Goal: Task Accomplishment & Management: Complete application form

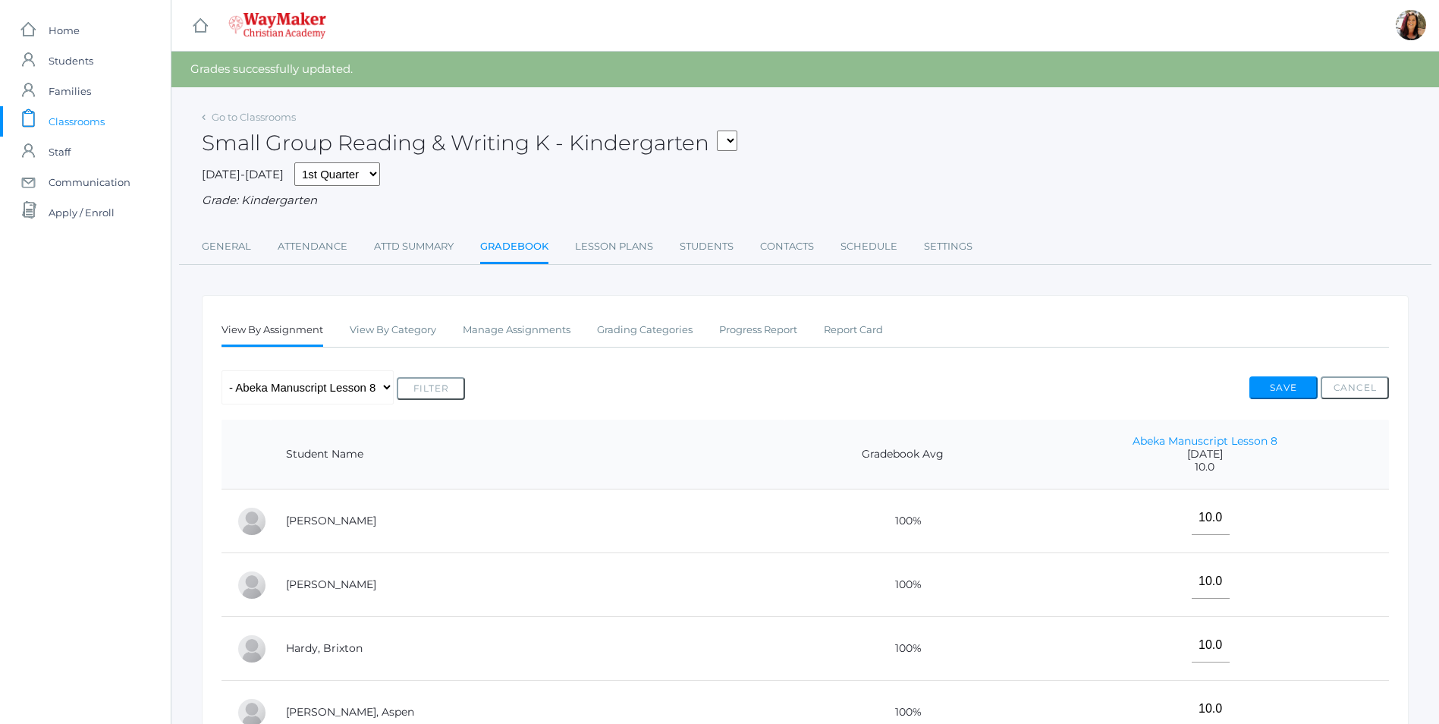
click at [730, 146] on select "KINDER - Phonics K Kindergarten KINDER - Literacy K Kindergarten KINDER - [DEMO…" at bounding box center [727, 141] width 20 height 20
click at [734, 140] on select "KINDER - Phonics K Kindergarten KINDER - Literacy K Kindergarten KINDER - [DEMO…" at bounding box center [727, 141] width 20 height 20
select select "2538"
click at [723, 131] on select "KINDER - Phonics K Kindergarten KINDER - Literacy K Kindergarten KINDER - [DEMO…" at bounding box center [727, 141] width 20 height 20
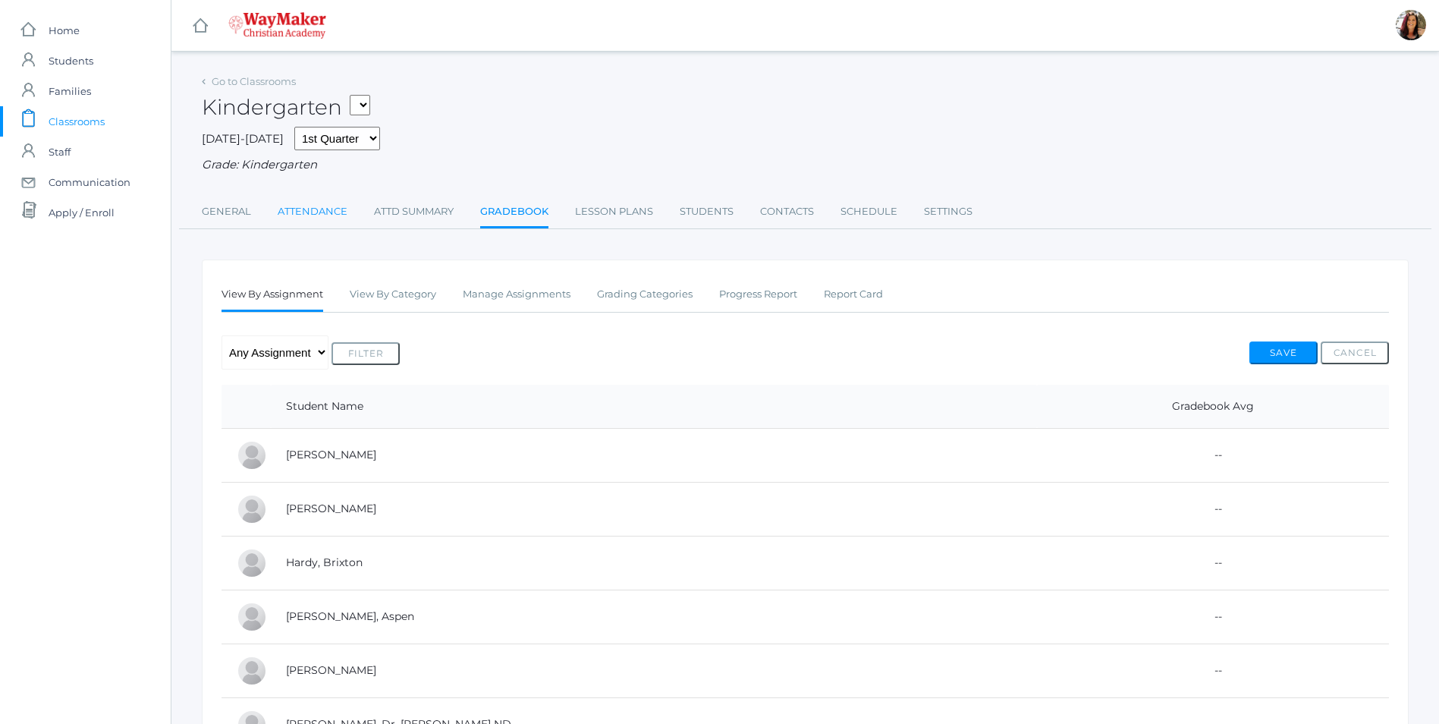
click at [315, 210] on link "Attendance" at bounding box center [313, 212] width 70 height 30
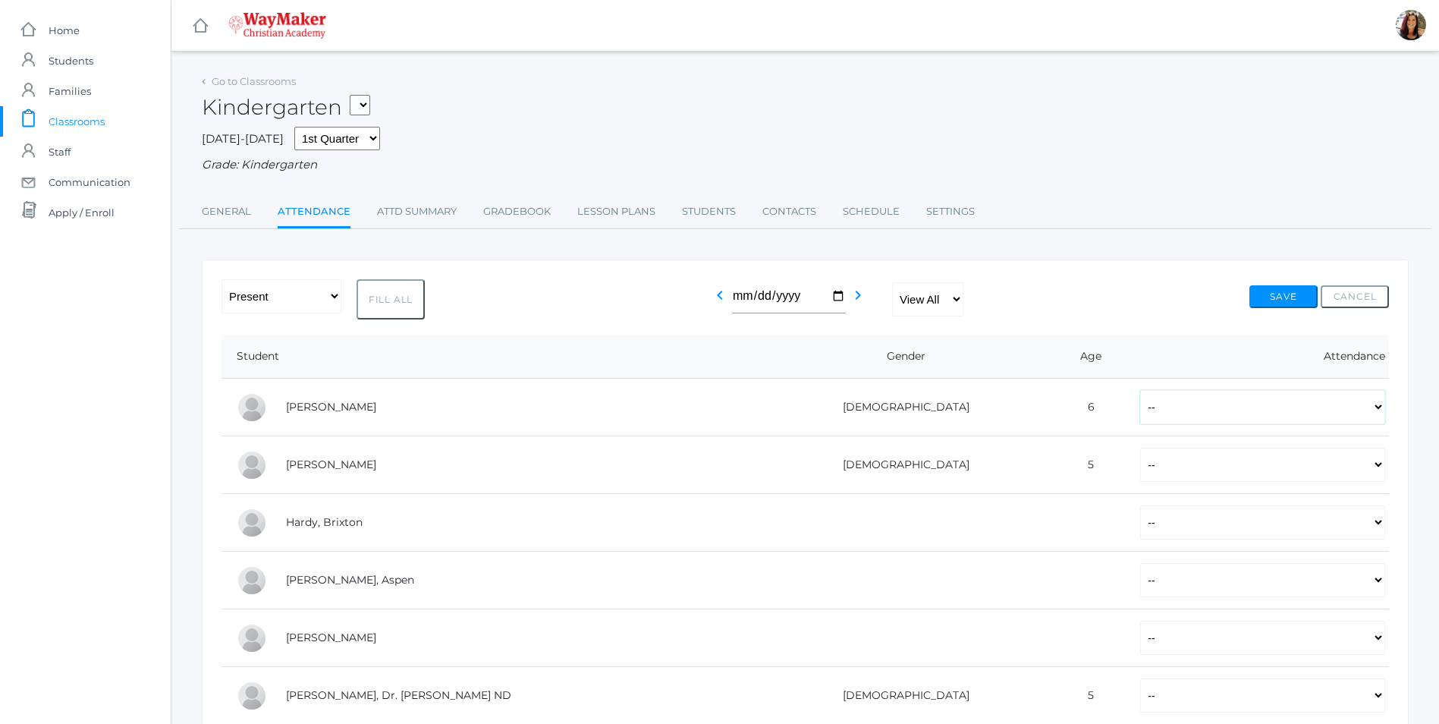
click at [1376, 412] on select "-- Present Tardy Excused Tardy Unexcused Absent Excused Absent Unexcused" at bounding box center [1262, 407] width 245 height 34
select select "P"
click at [1140, 392] on select "-- Present Tardy Excused Tardy Unexcused Absent Excused Absent Unexcused" at bounding box center [1262, 407] width 245 height 34
click at [1377, 473] on select "-- Present Tardy Excused Tardy Unexcused Absent Excused Absent Unexcused" at bounding box center [1262, 465] width 245 height 34
click at [1140, 449] on select "-- Present Tardy Excused Tardy Unexcused Absent Excused Absent Unexcused" at bounding box center [1262, 465] width 245 height 34
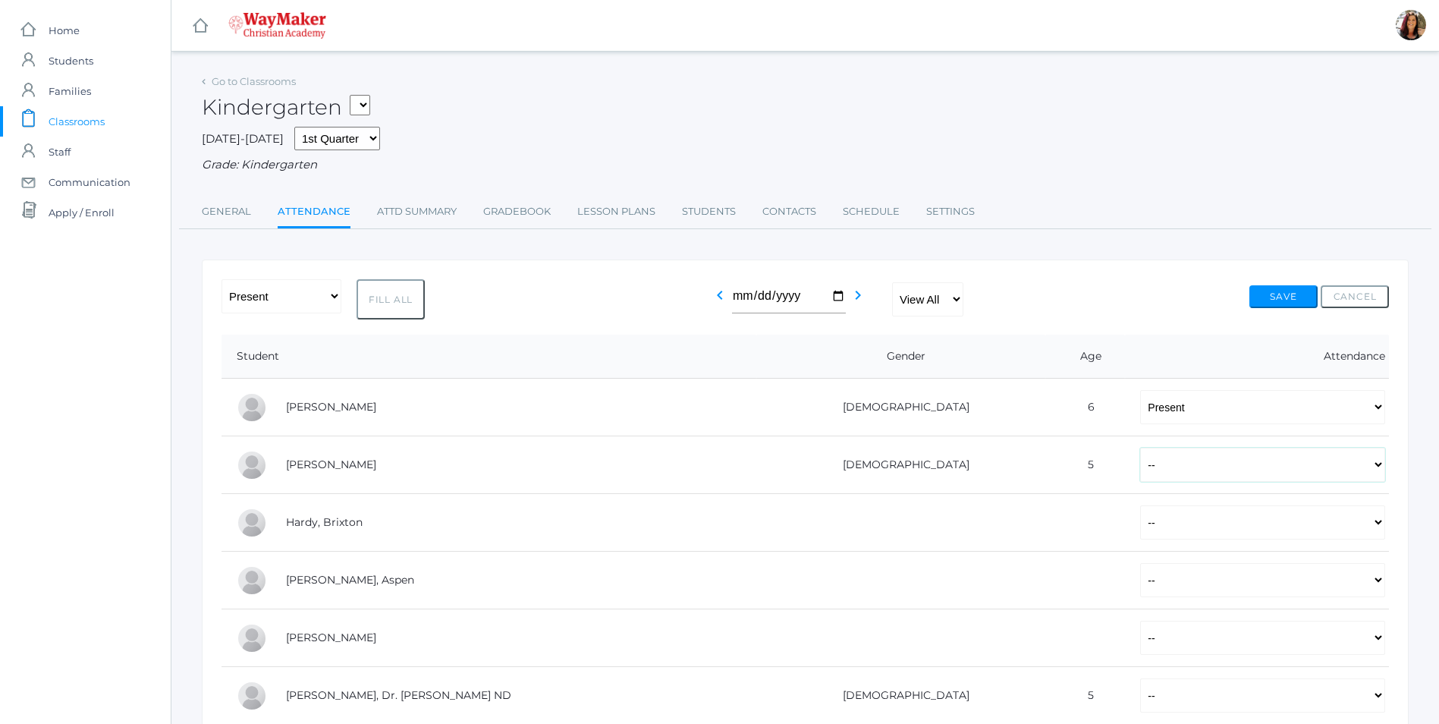
click at [1372, 467] on select "-- Present Tardy Excused Tardy Unexcused Absent Excused Absent Unexcused" at bounding box center [1262, 465] width 245 height 34
select select "P"
click at [1140, 449] on select "-- Present Tardy Excused Tardy Unexcused Absent Excused Absent Unexcused" at bounding box center [1262, 465] width 245 height 34
drag, startPoint x: 1379, startPoint y: 527, endPoint x: 1379, endPoint y: 515, distance: 11.4
click at [1379, 526] on select "-- Present Tardy Excused Tardy Unexcused Absent Excused Absent Unexcused" at bounding box center [1262, 522] width 245 height 34
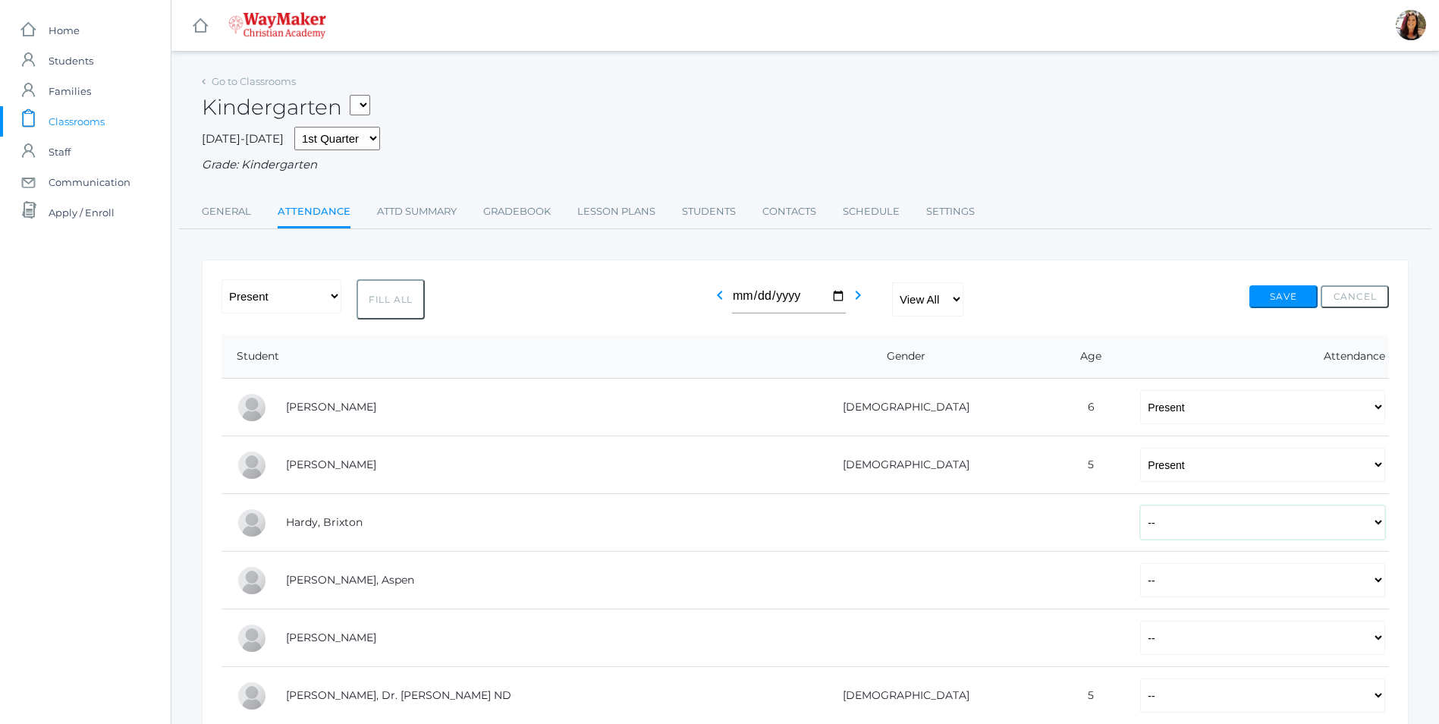
select select "P"
click at [1140, 507] on select "-- Present Tardy Excused Tardy Unexcused Absent Excused Absent Unexcused" at bounding box center [1262, 522] width 245 height 34
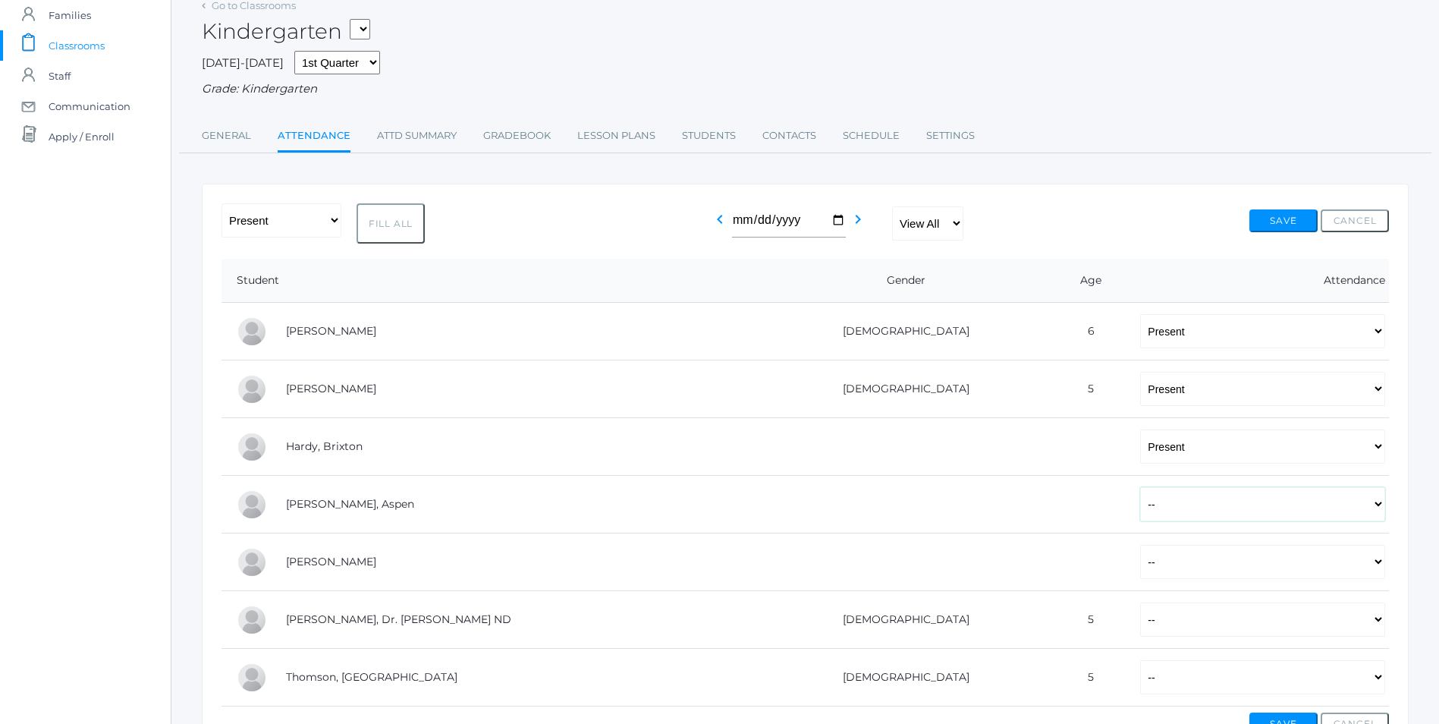
click at [1373, 514] on select "-- Present Tardy Excused Tardy Unexcused Absent Excused Absent Unexcused" at bounding box center [1262, 504] width 245 height 34
select select "AE"
click at [1140, 489] on select "-- Present Tardy Excused Tardy Unexcused Absent Excused Absent Unexcused" at bounding box center [1262, 504] width 245 height 34
click at [1382, 561] on select "-- Present Tardy Excused Tardy Unexcused Absent Excused Absent Unexcused" at bounding box center [1262, 562] width 245 height 34
select select "AE"
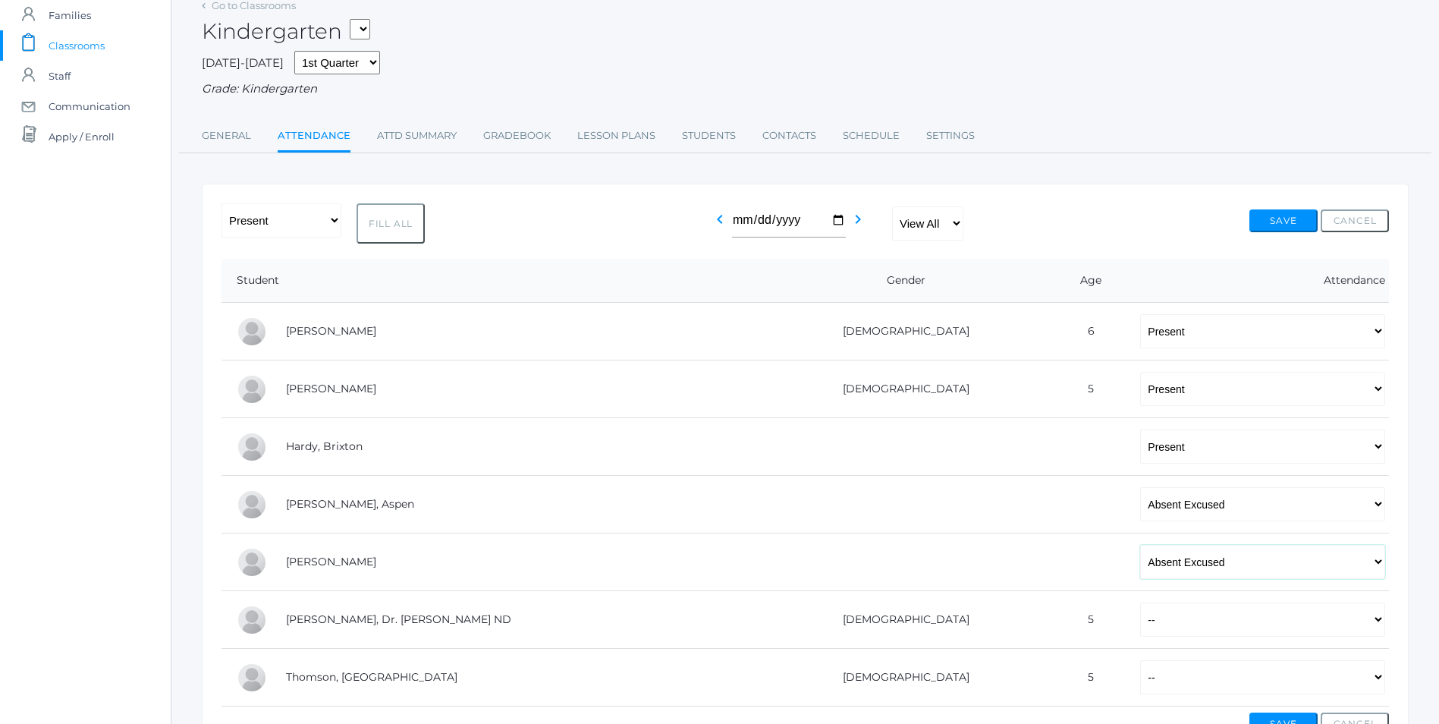
click at [1140, 546] on select "-- Present Tardy Excused Tardy Unexcused Absent Excused Absent Unexcused" at bounding box center [1262, 562] width 245 height 34
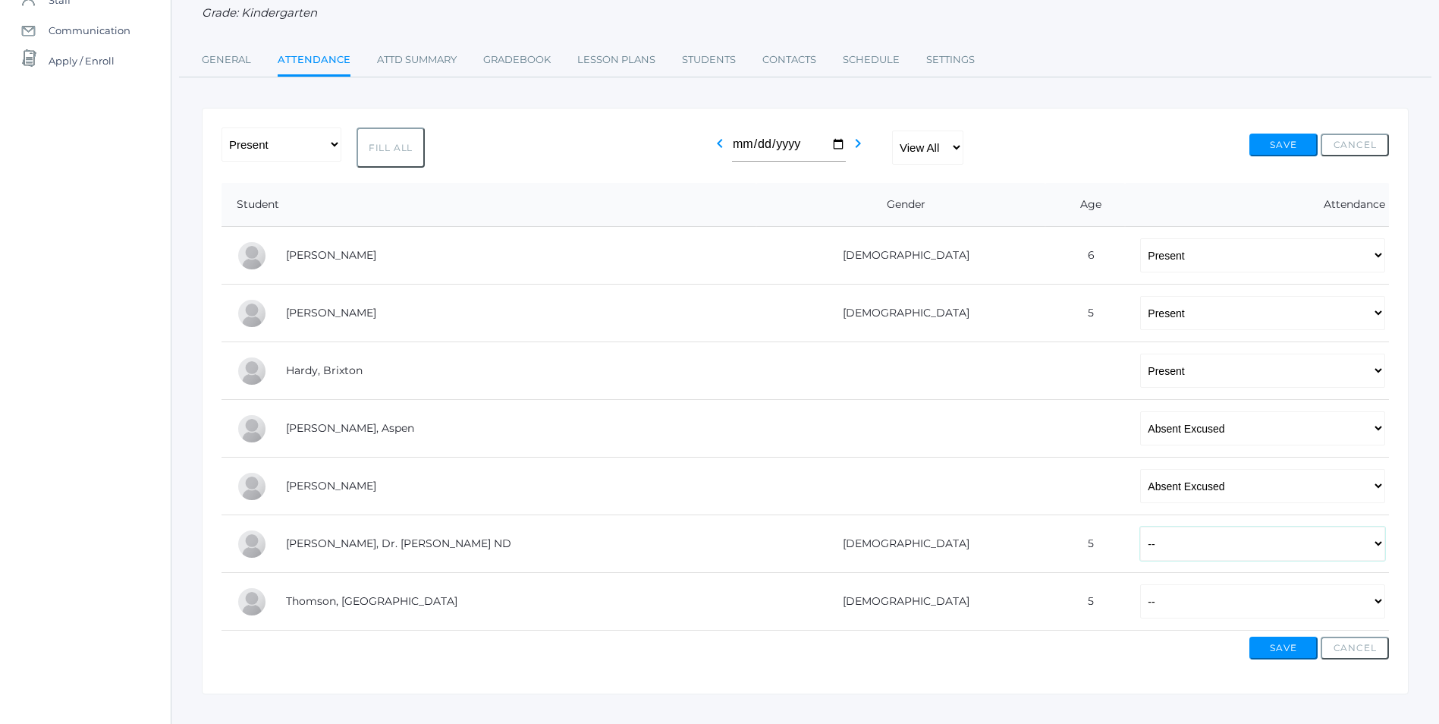
drag, startPoint x: 1381, startPoint y: 549, endPoint x: 1373, endPoint y: 548, distance: 7.7
click at [1381, 549] on select "-- Present Tardy Excused Tardy Unexcused Absent Excused Absent Unexcused" at bounding box center [1262, 544] width 245 height 34
click at [1140, 528] on select "-- Present Tardy Excused Tardy Unexcused Absent Excused Absent Unexcused" at bounding box center [1262, 544] width 245 height 34
click at [1376, 544] on select "-- Present Tardy Excused Tardy Unexcused Absent Excused Absent Unexcused" at bounding box center [1262, 544] width 245 height 34
select select "P"
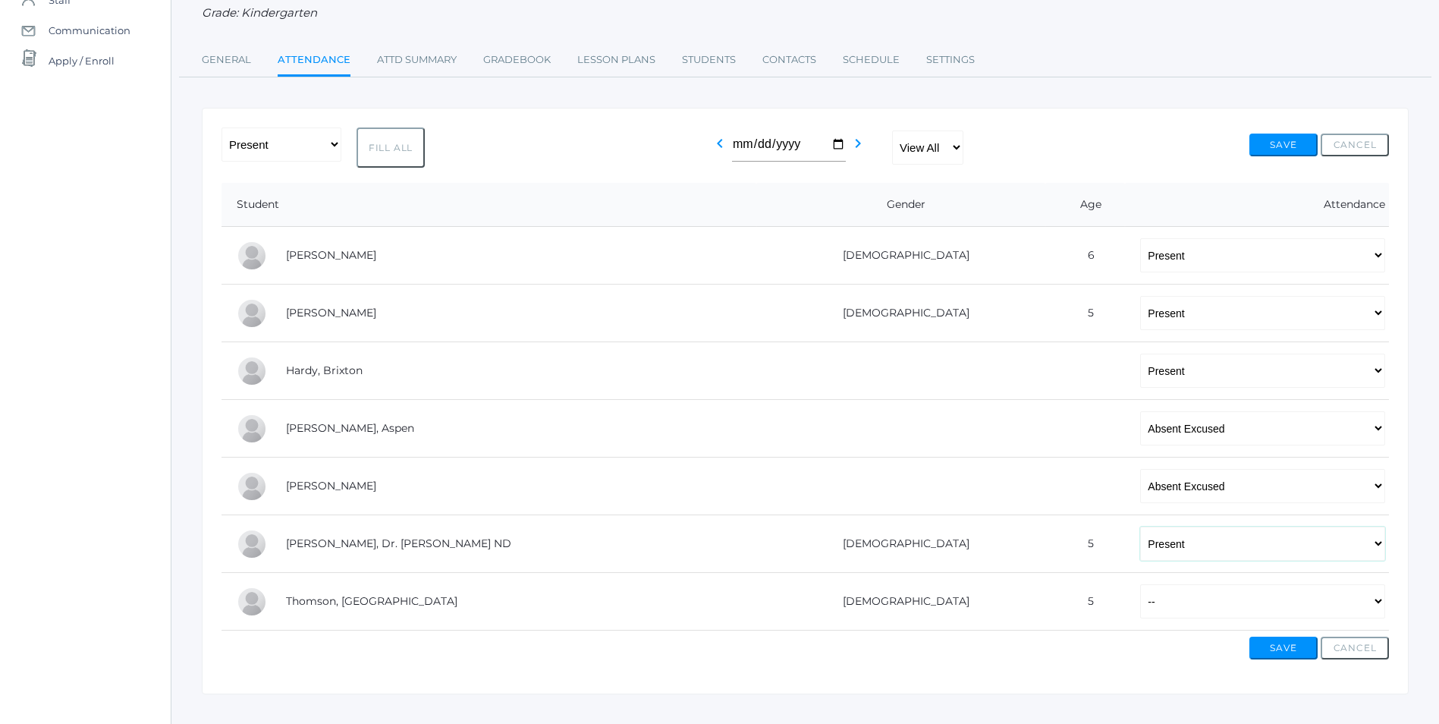
click at [1140, 528] on select "-- Present Tardy Excused Tardy Unexcused Absent Excused Absent Unexcused" at bounding box center [1262, 544] width 245 height 34
click at [1380, 605] on select "-- Present Tardy Excused Tardy Unexcused Absent Excused Absent Unexcused" at bounding box center [1262, 601] width 245 height 34
select select "P"
click at [1140, 586] on select "-- Present Tardy Excused Tardy Unexcused Absent Excused Absent Unexcused" at bounding box center [1262, 601] width 245 height 34
click at [1279, 647] on button "Save" at bounding box center [1284, 648] width 68 height 23
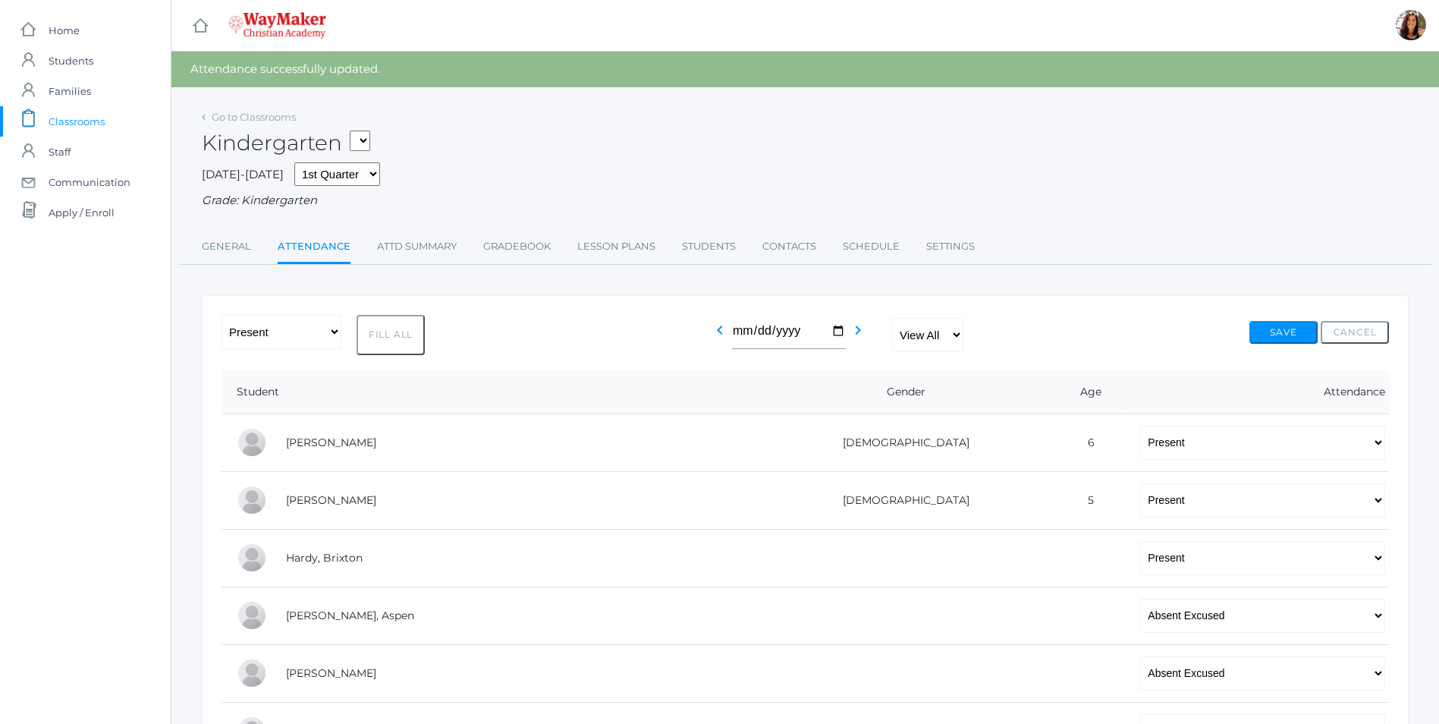
click at [365, 139] on select "KINDER - Phonics K Kindergarten KINDER - Literacy K Kindergarten KINDER - [DEMO…" at bounding box center [360, 141] width 20 height 20
select select "2554"
click at [355, 131] on select "KINDER - Phonics K Kindergarten KINDER - Literacy K Kindergarten KINDER - Bible…" at bounding box center [360, 141] width 20 height 20
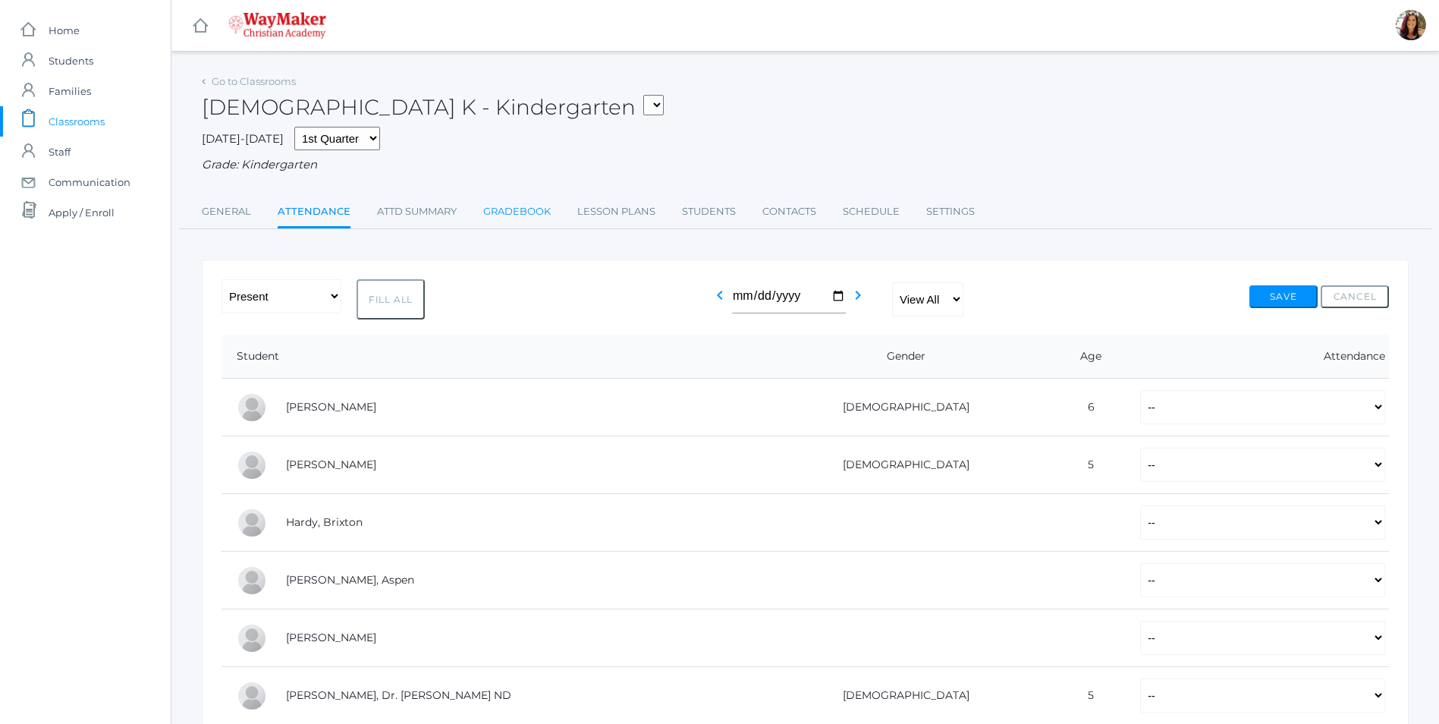
click at [526, 213] on link "Gradebook" at bounding box center [517, 212] width 68 height 30
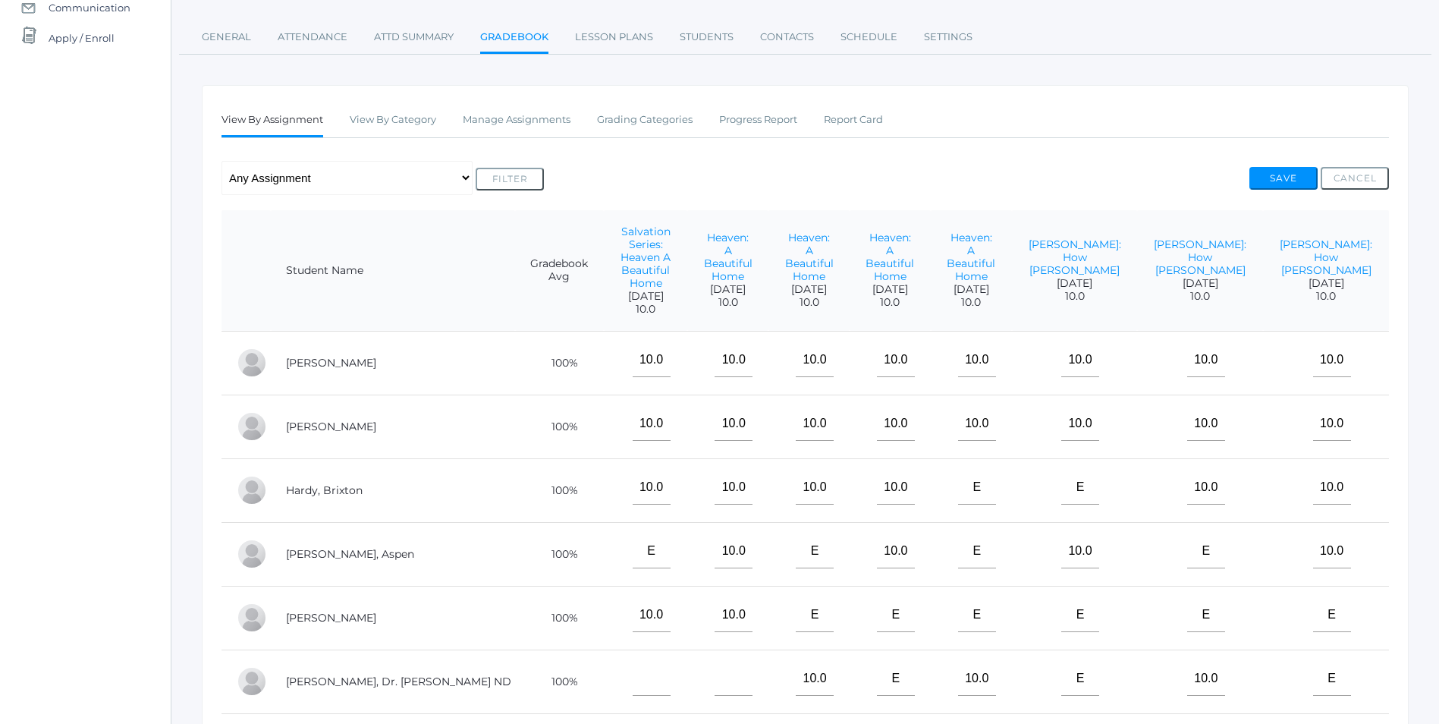
scroll to position [152, 0]
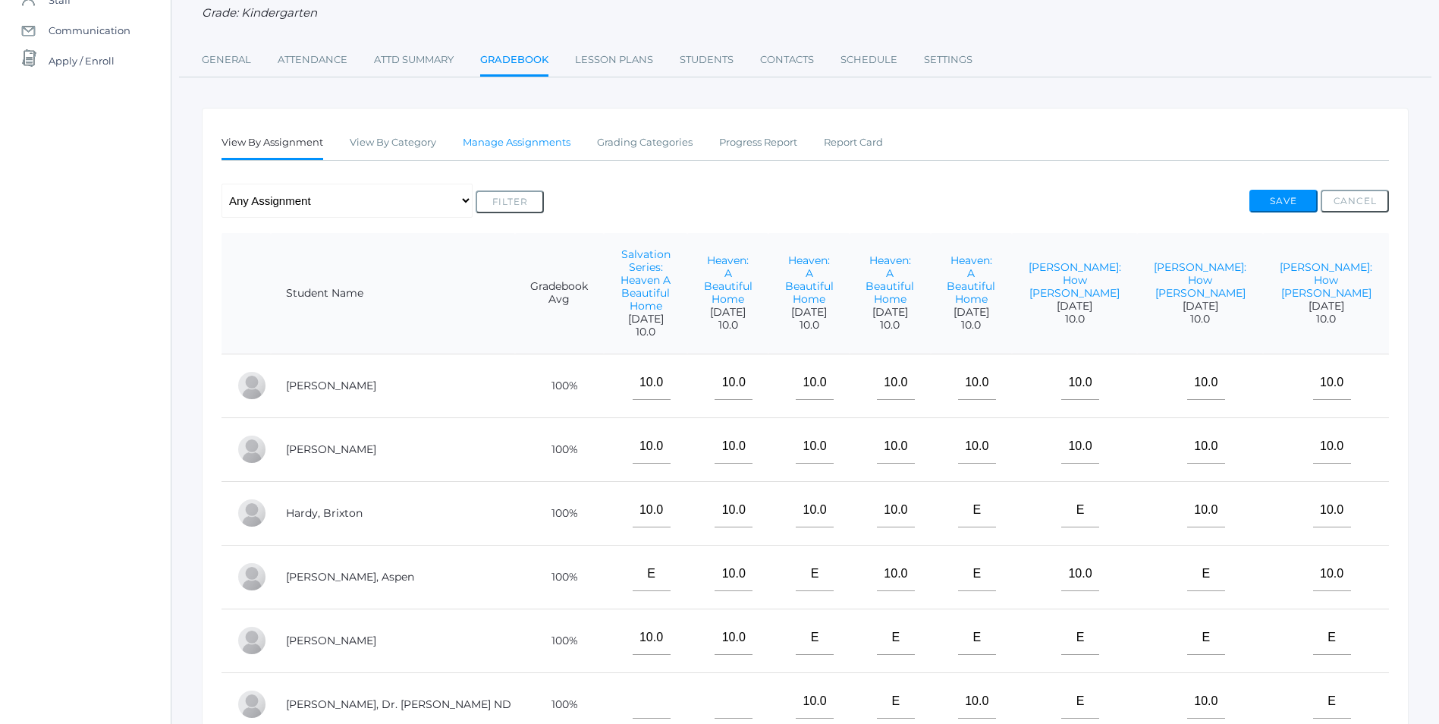
click at [504, 143] on link "Manage Assignments" at bounding box center [517, 142] width 108 height 30
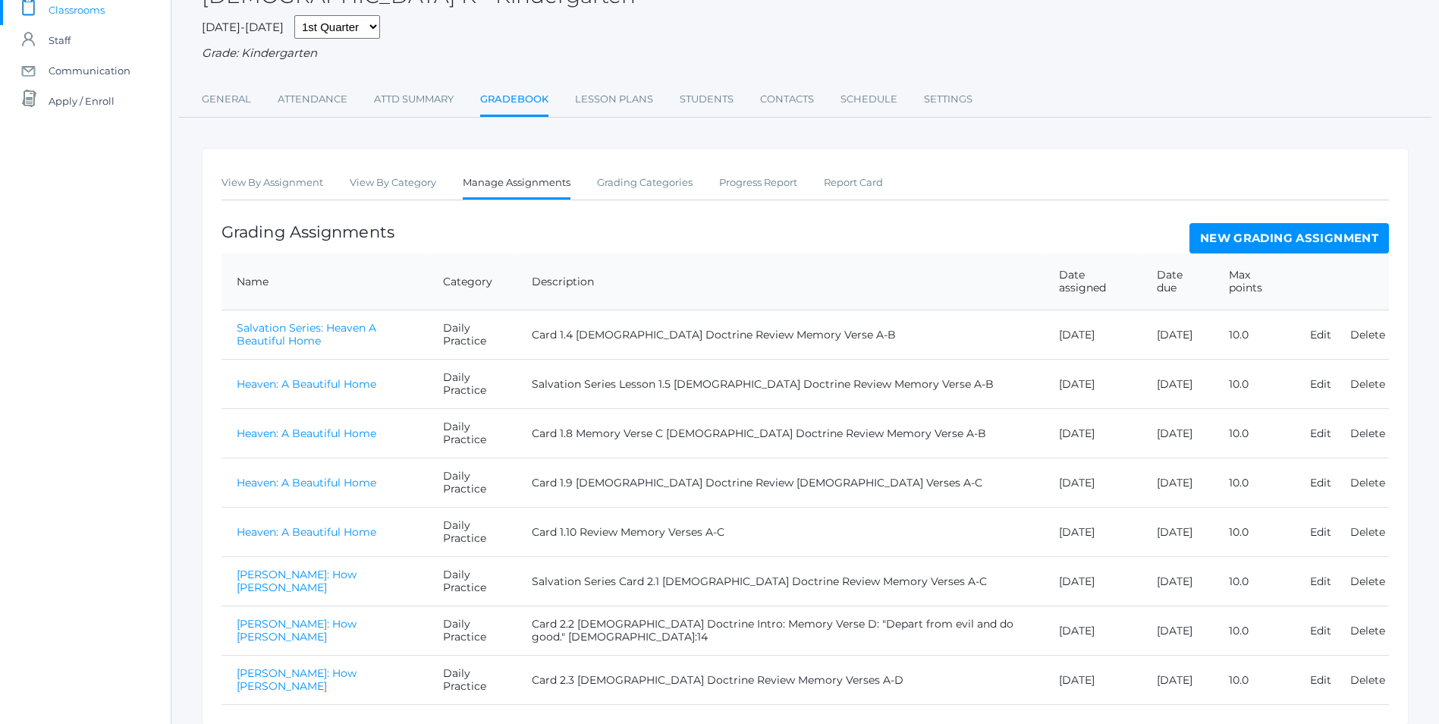
scroll to position [170, 0]
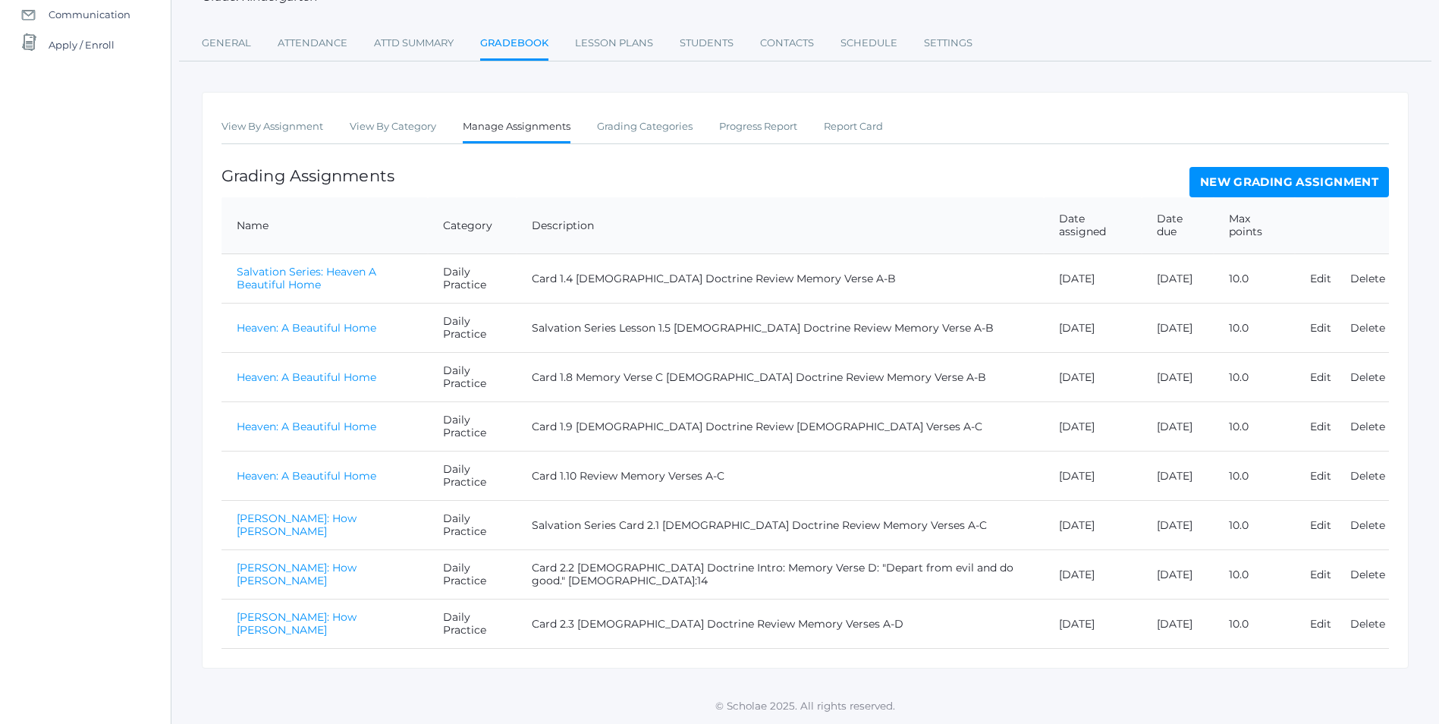
click at [1233, 184] on link "New Grading Assignment" at bounding box center [1290, 182] width 200 height 30
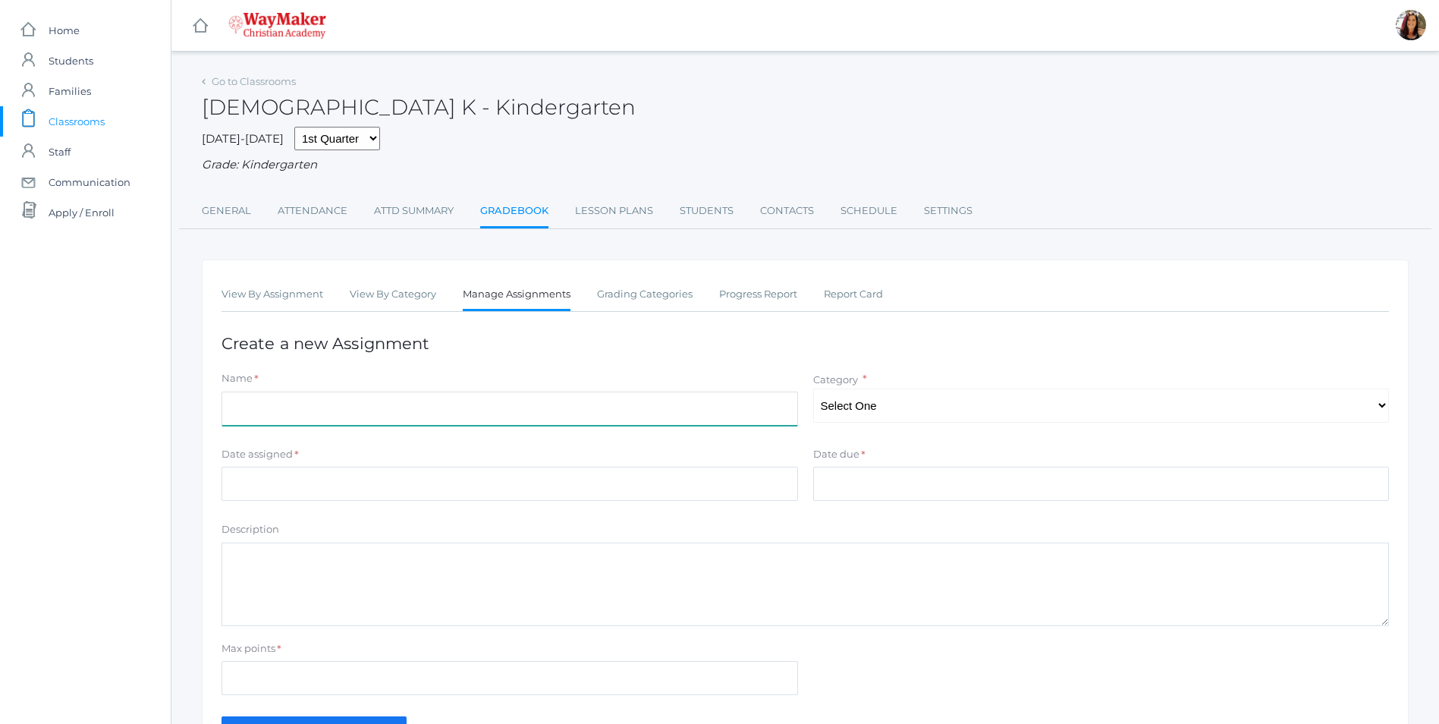
click at [279, 406] on input "Name" at bounding box center [510, 409] width 577 height 34
type input "[PERSON_NAME]: How [PERSON_NAME]"
click at [1383, 410] on select "Select One Daily Practice Summative Assessment" at bounding box center [1101, 405] width 577 height 34
select select "1100"
click at [813, 390] on select "Select One Daily Practice Summative Assessment" at bounding box center [1101, 405] width 577 height 34
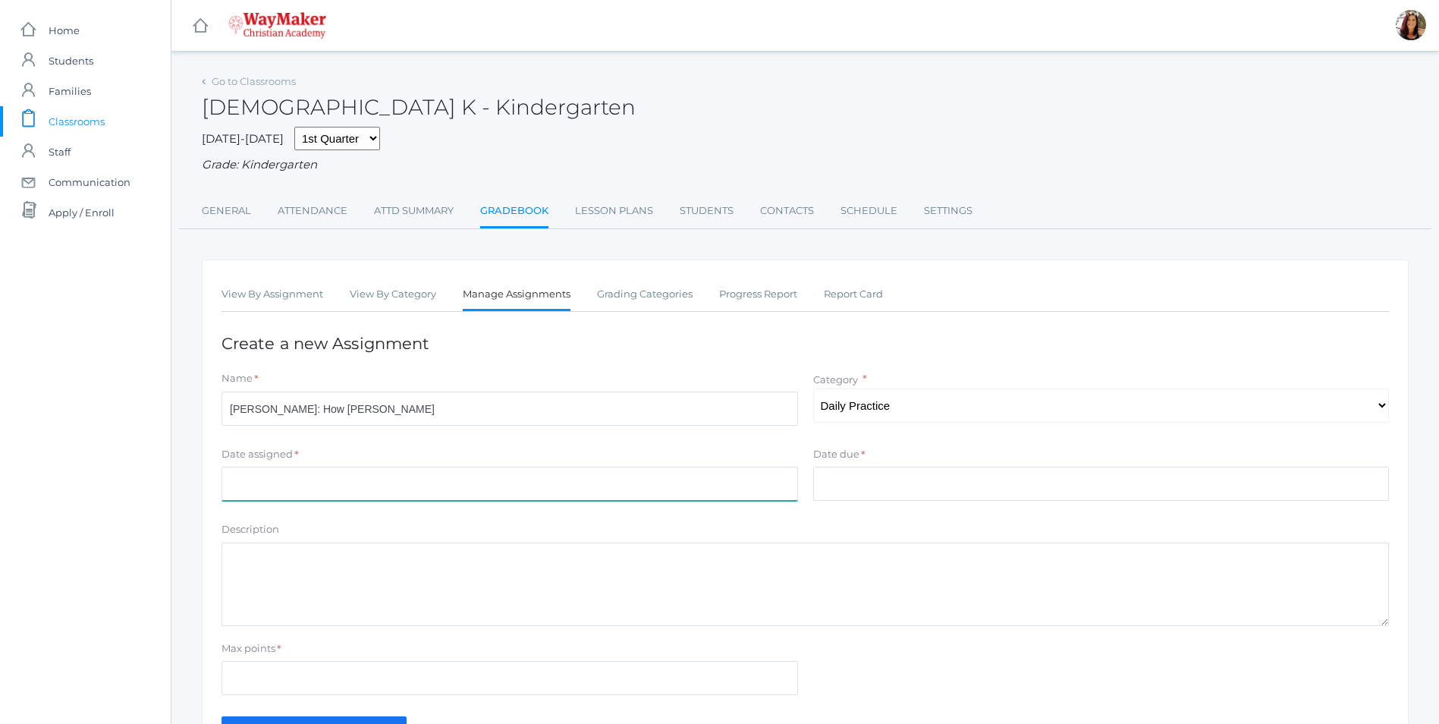
click at [250, 480] on input "Date assigned" at bounding box center [510, 484] width 577 height 34
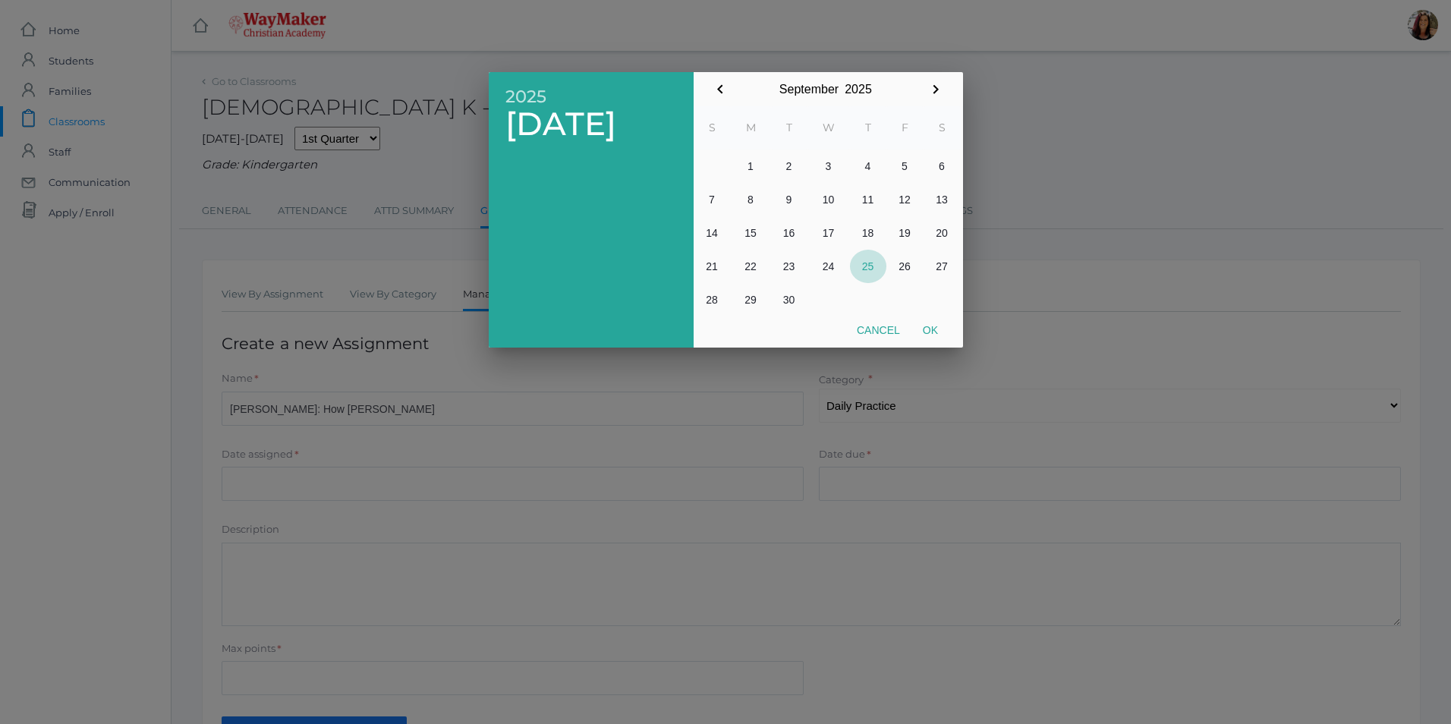
click at [872, 267] on button "25" at bounding box center [868, 266] width 36 height 33
click at [931, 331] on button "Ok" at bounding box center [930, 329] width 38 height 27
type input "[DATE]"
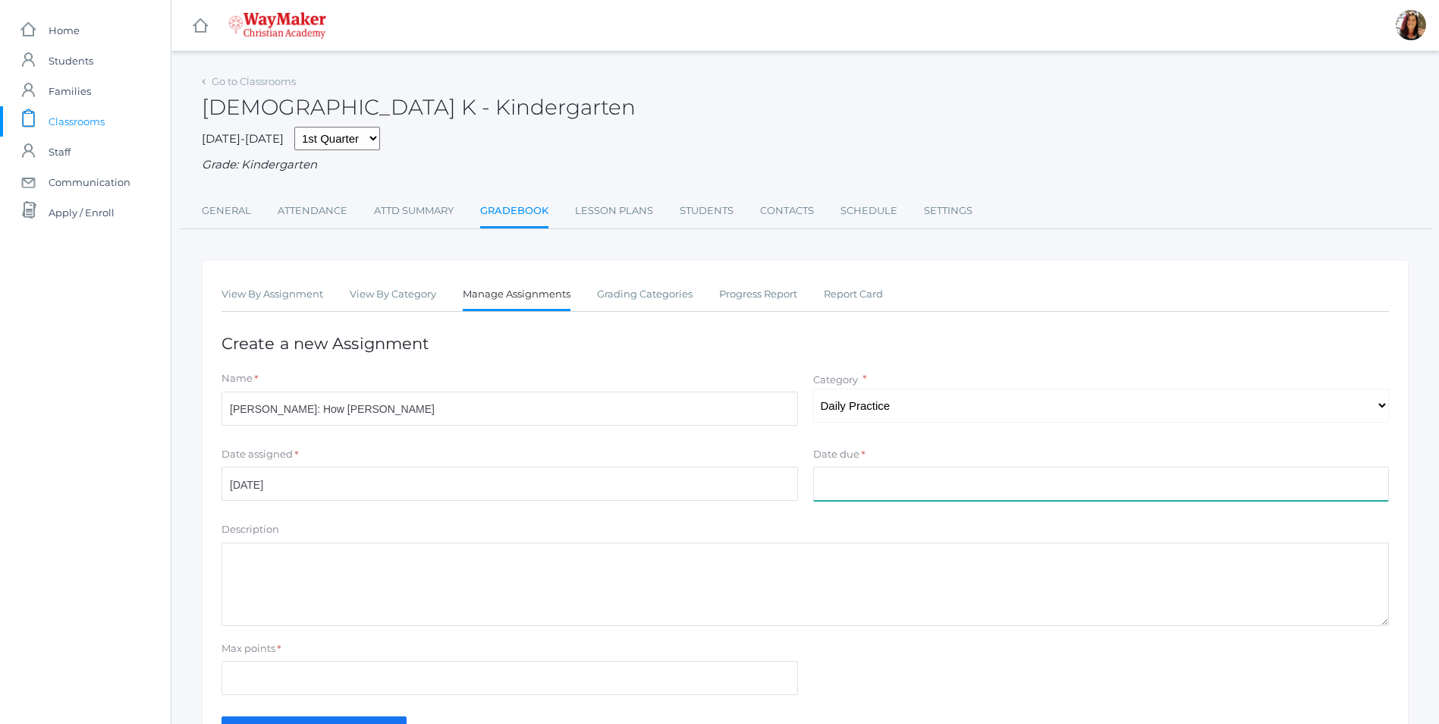
click at [902, 478] on input "Date due" at bounding box center [1101, 484] width 577 height 34
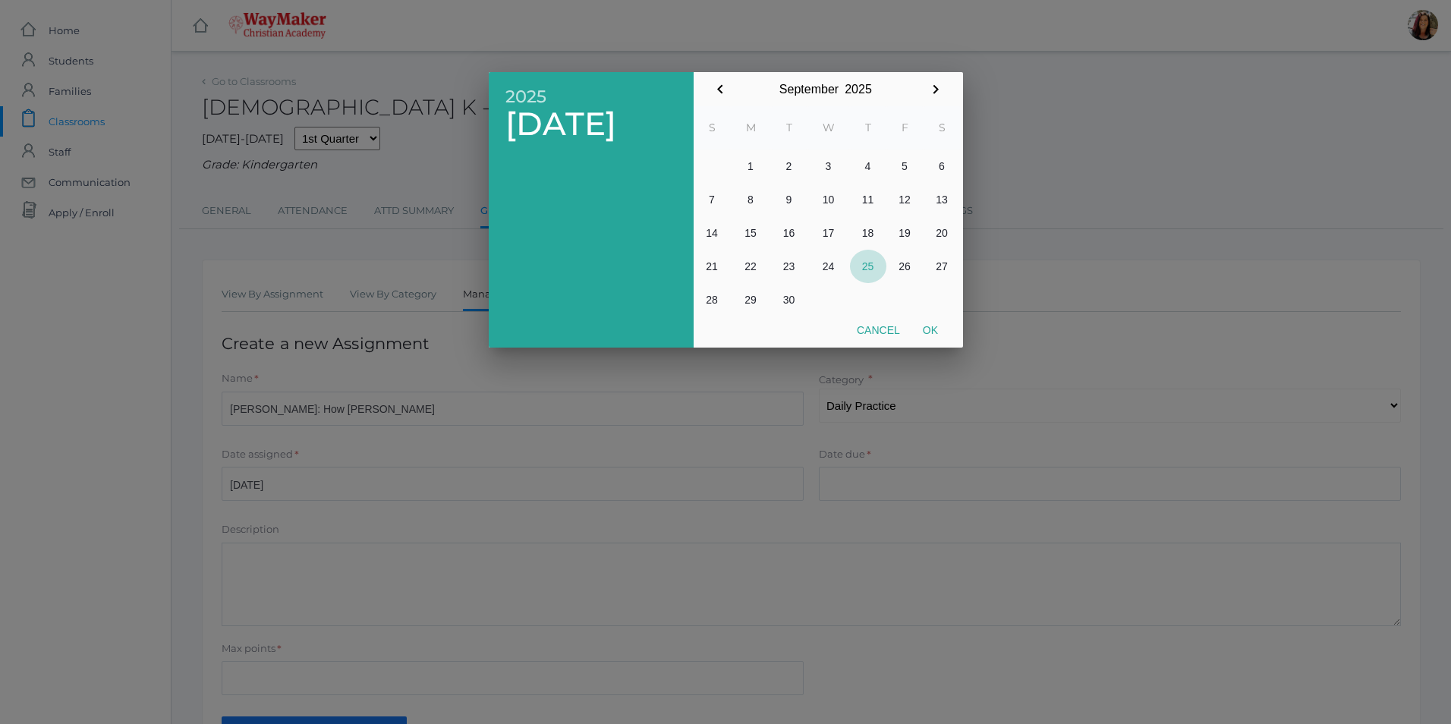
click at [870, 268] on button "25" at bounding box center [868, 266] width 36 height 33
click at [928, 337] on button "Ok" at bounding box center [930, 329] width 38 height 27
type input "[DATE]"
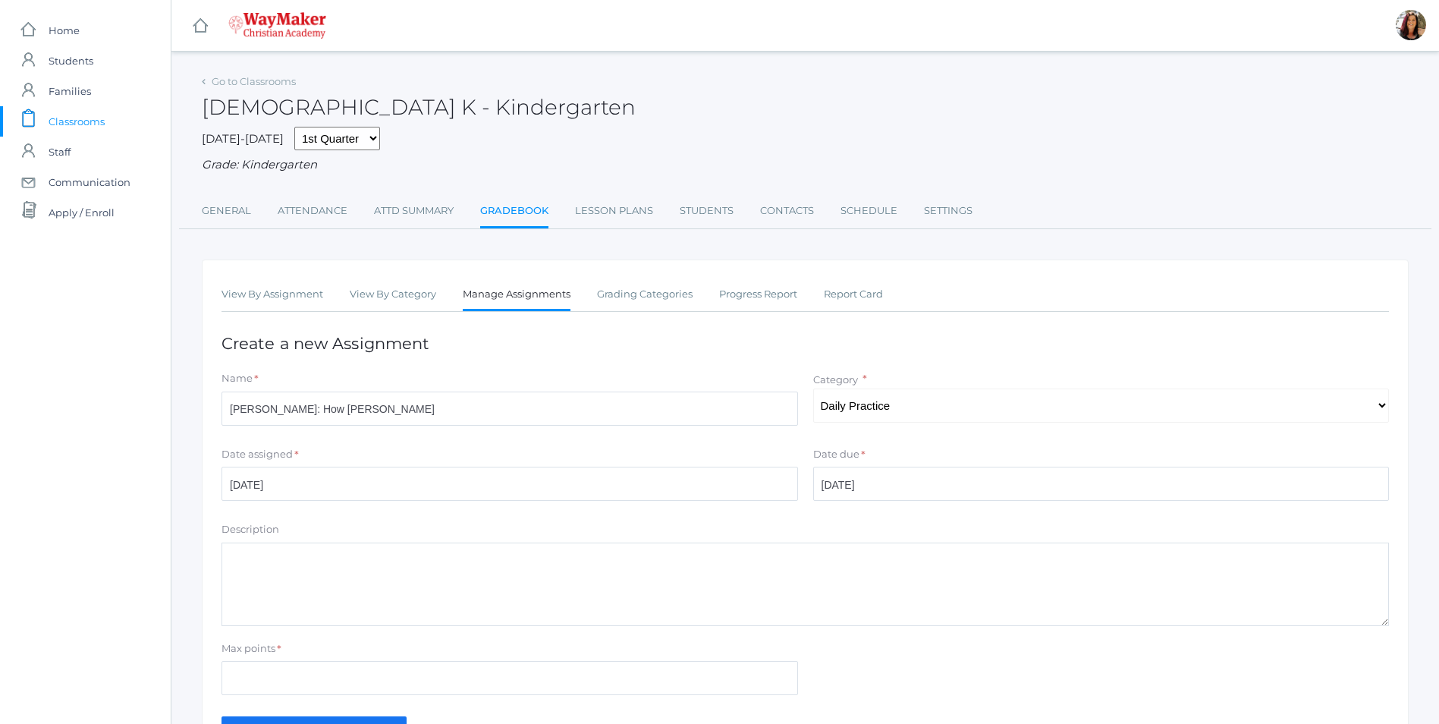
click at [250, 552] on textarea "Description" at bounding box center [806, 583] width 1168 height 83
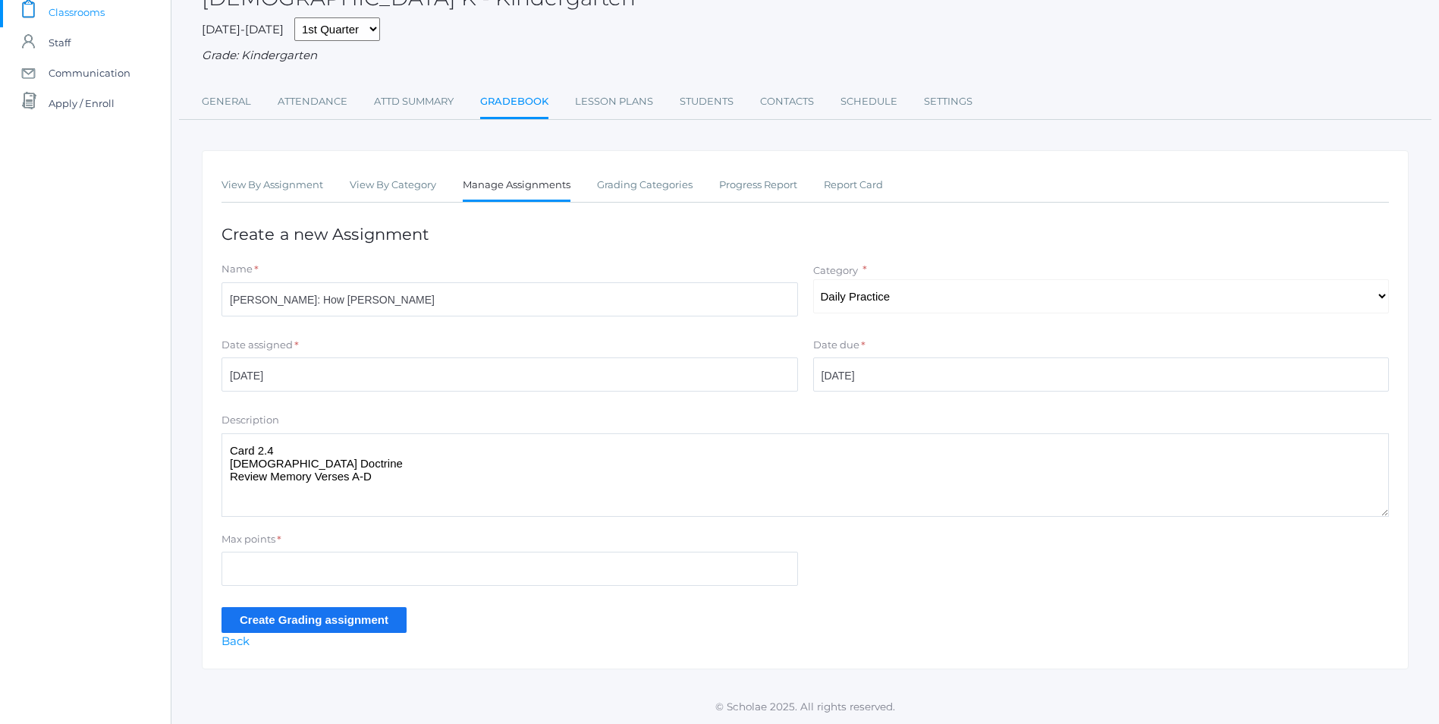
scroll to position [112, 0]
type textarea "Card 2.4 [DEMOGRAPHIC_DATA] Doctrine Review Memory Verses A-D"
click at [281, 620] on input "Create Grading assignment" at bounding box center [314, 619] width 185 height 25
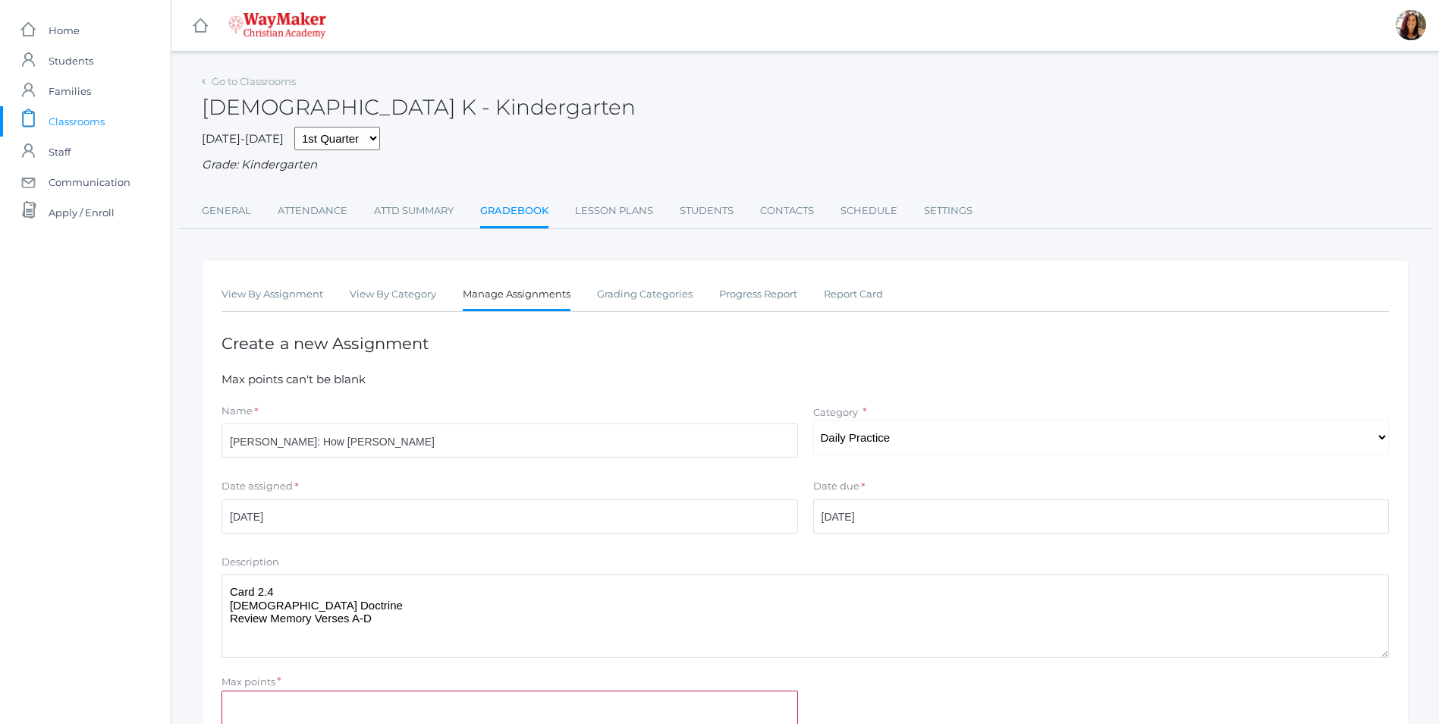
scroll to position [141, 0]
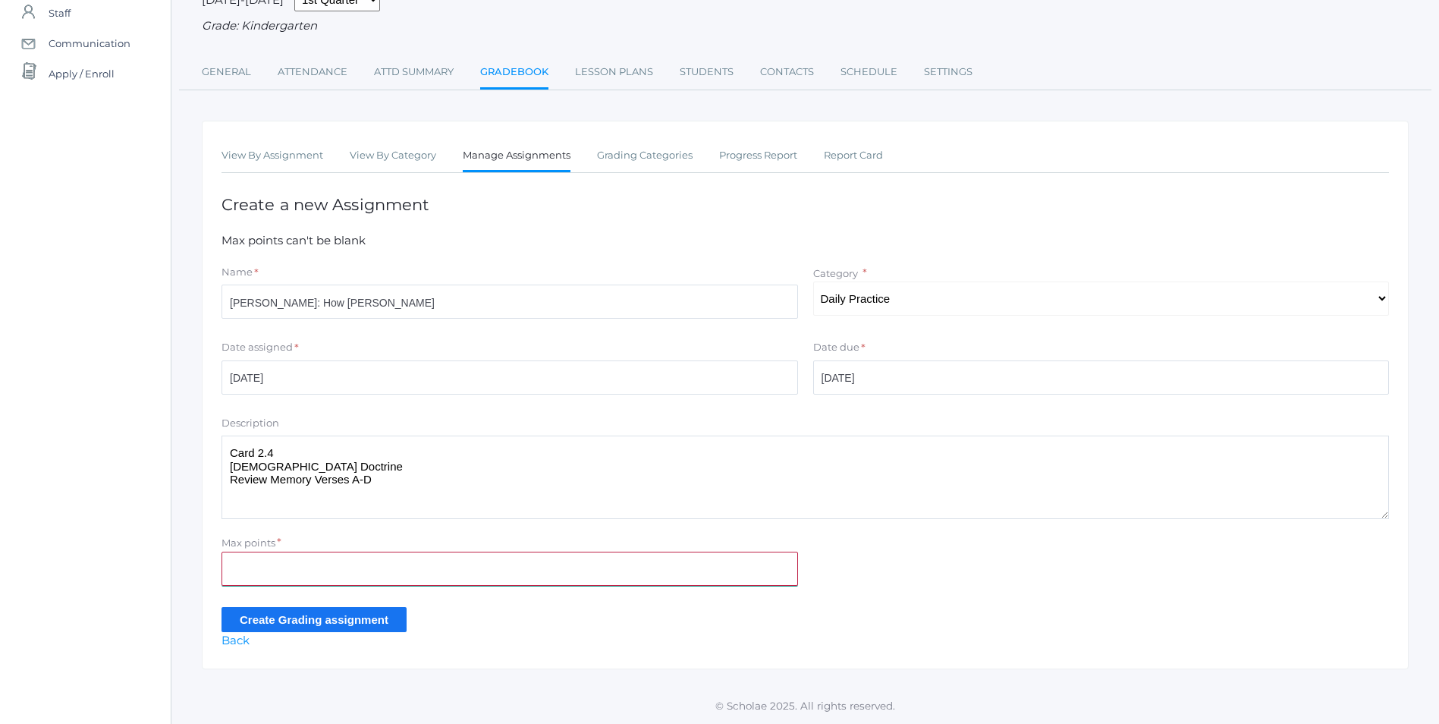
click at [320, 564] on input "Max points" at bounding box center [510, 569] width 577 height 34
type input "10"
click at [352, 617] on input "Create Grading assignment" at bounding box center [314, 619] width 185 height 25
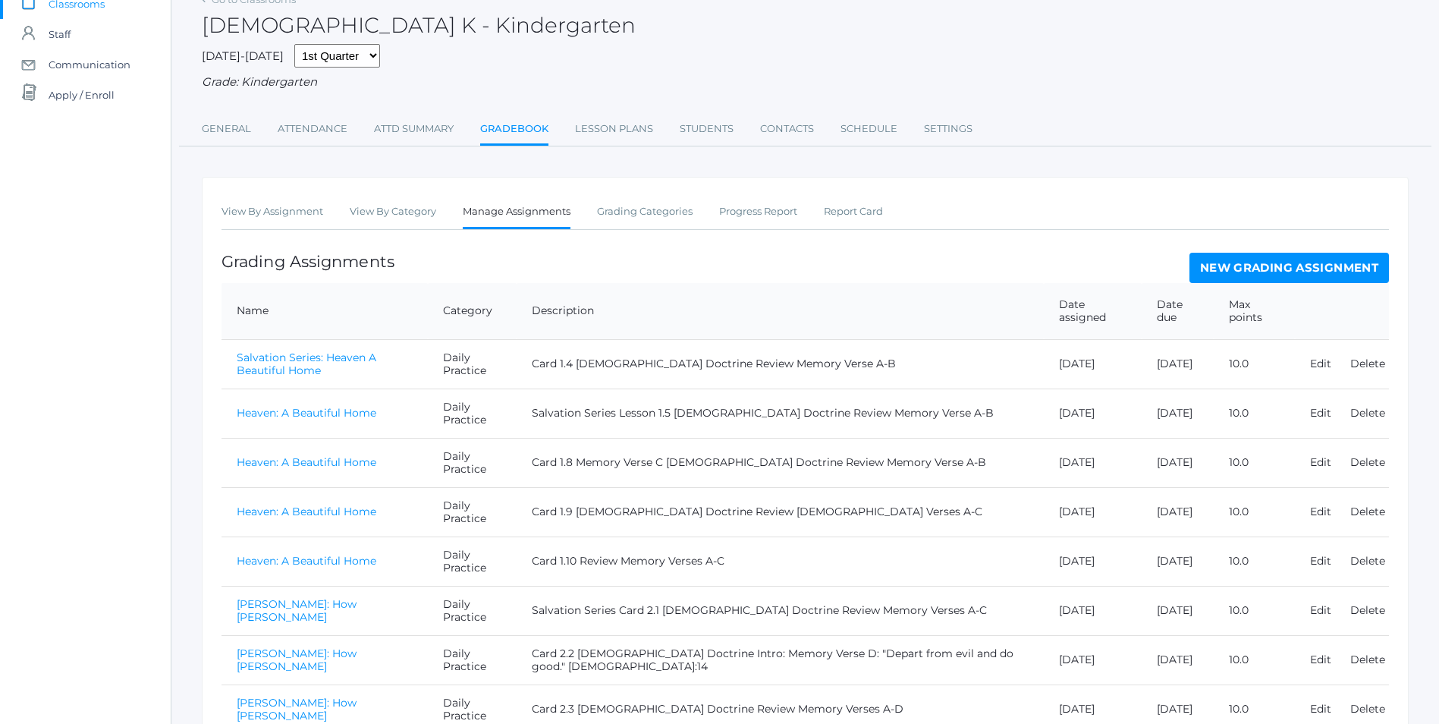
scroll to position [254, 0]
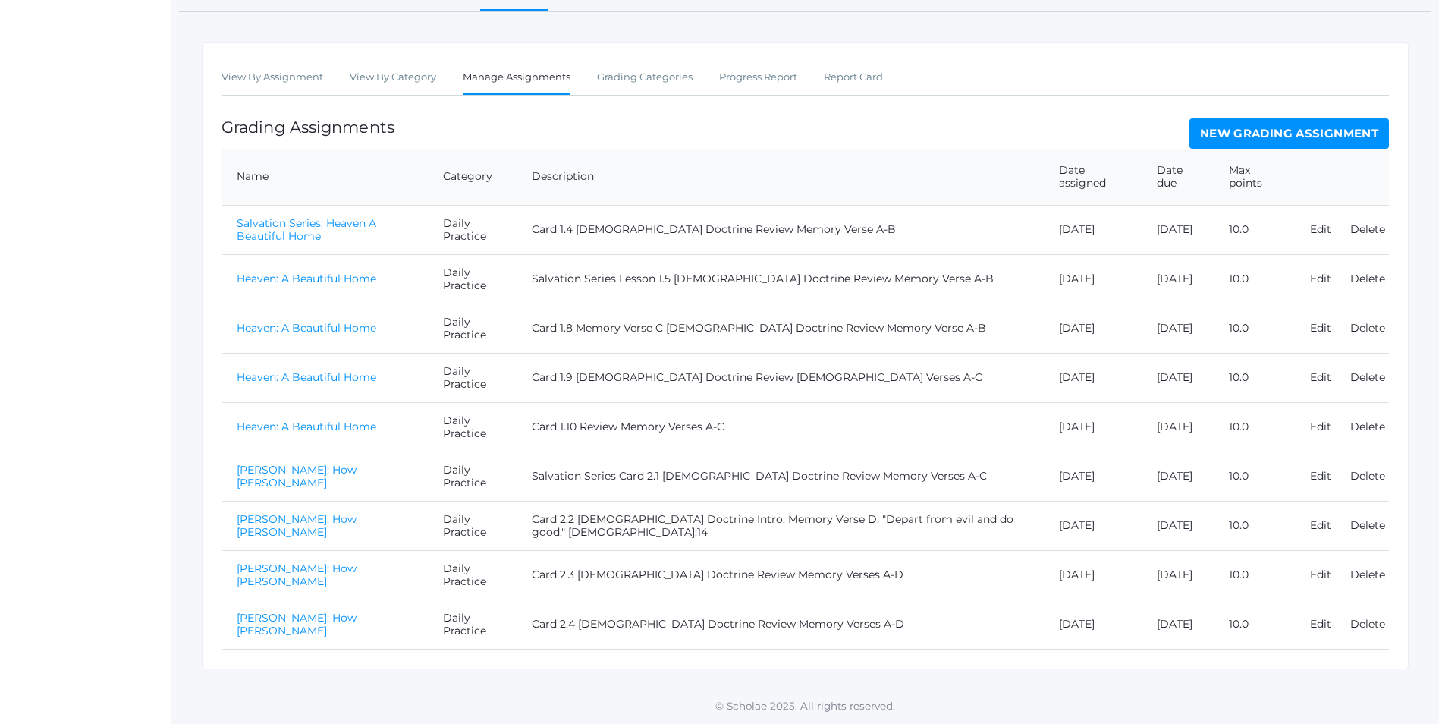
click at [288, 626] on link "[PERSON_NAME]: How [PERSON_NAME]" at bounding box center [297, 624] width 120 height 27
